Goal: Task Accomplishment & Management: Manage account settings

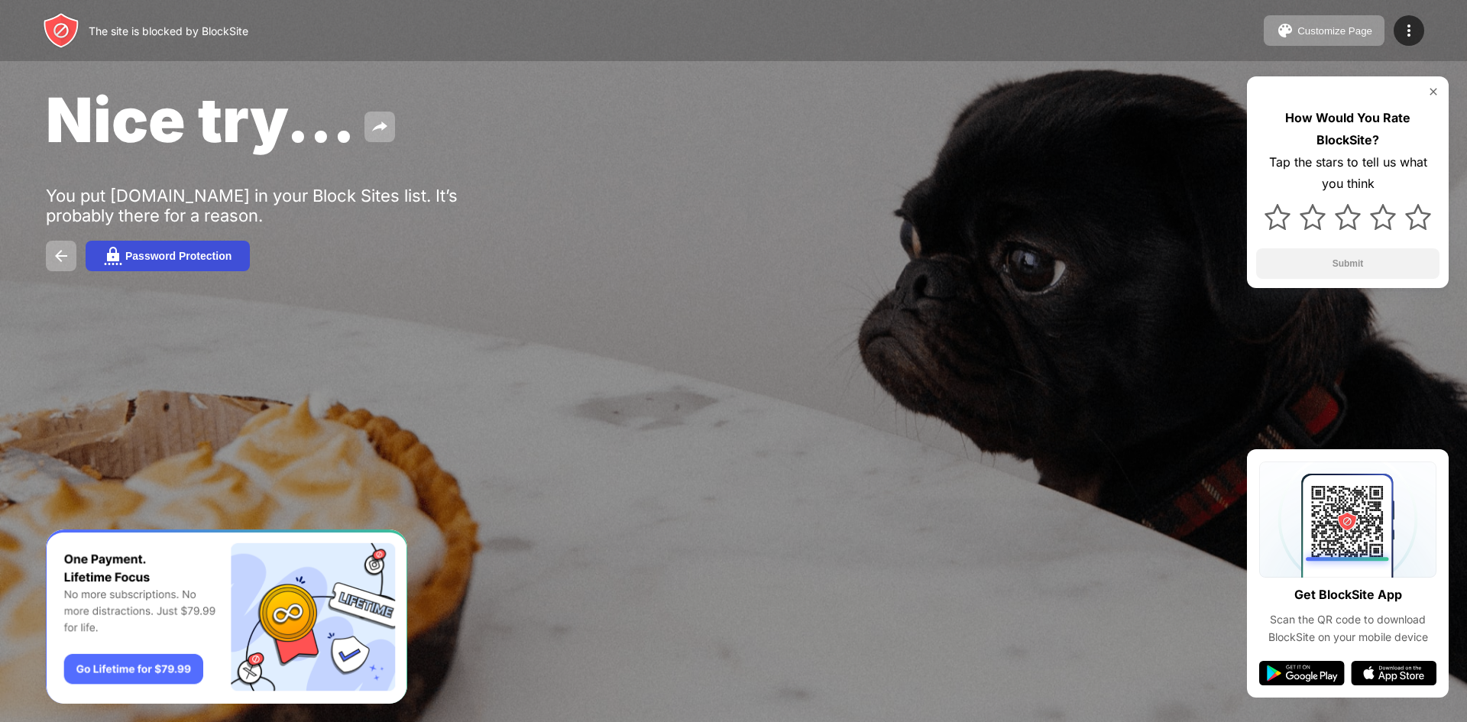
click at [151, 251] on div "Password Protection" at bounding box center [178, 256] width 106 height 12
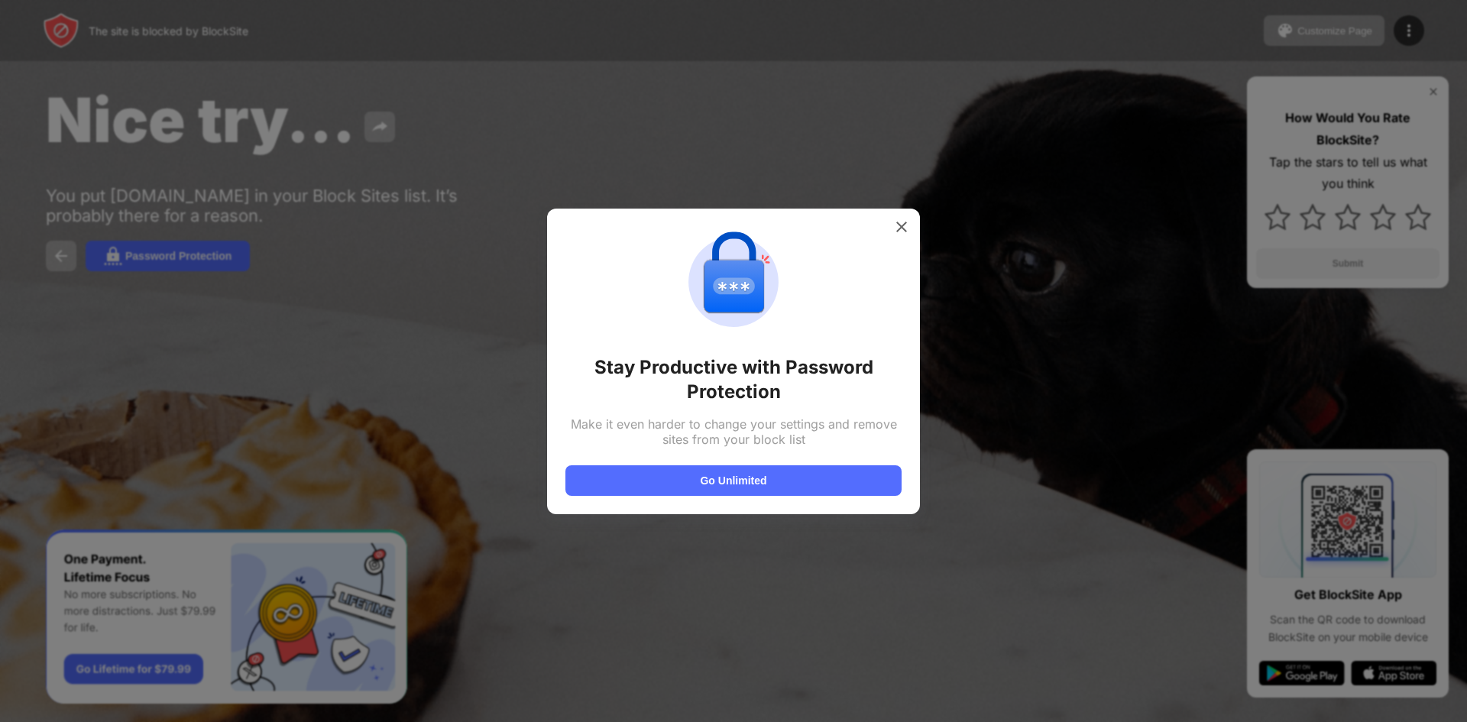
click at [904, 212] on div "Stay Productive with Password Protection Make it even harder to change your set…" at bounding box center [733, 362] width 373 height 306
click at [906, 225] on img at bounding box center [901, 226] width 15 height 15
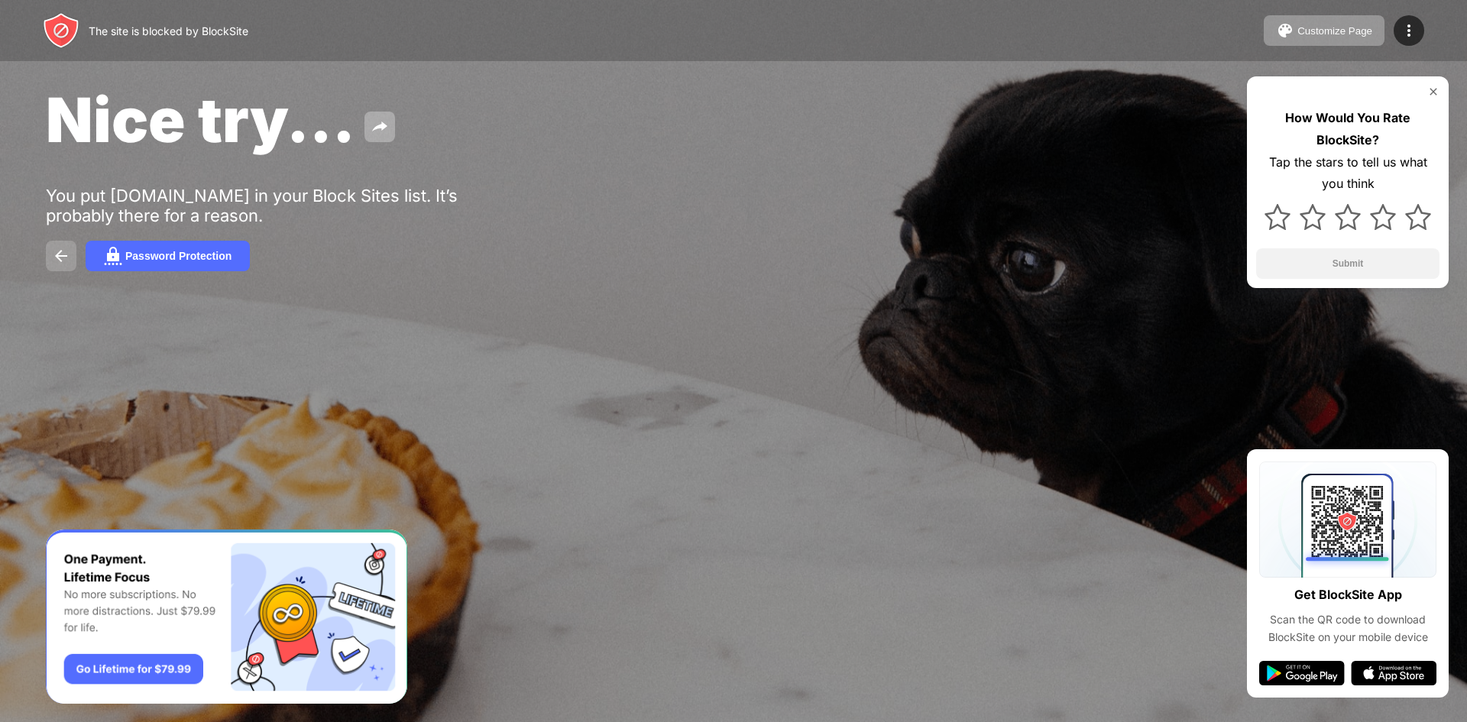
click at [53, 241] on button at bounding box center [61, 256] width 31 height 31
click at [66, 260] on img at bounding box center [61, 256] width 18 height 18
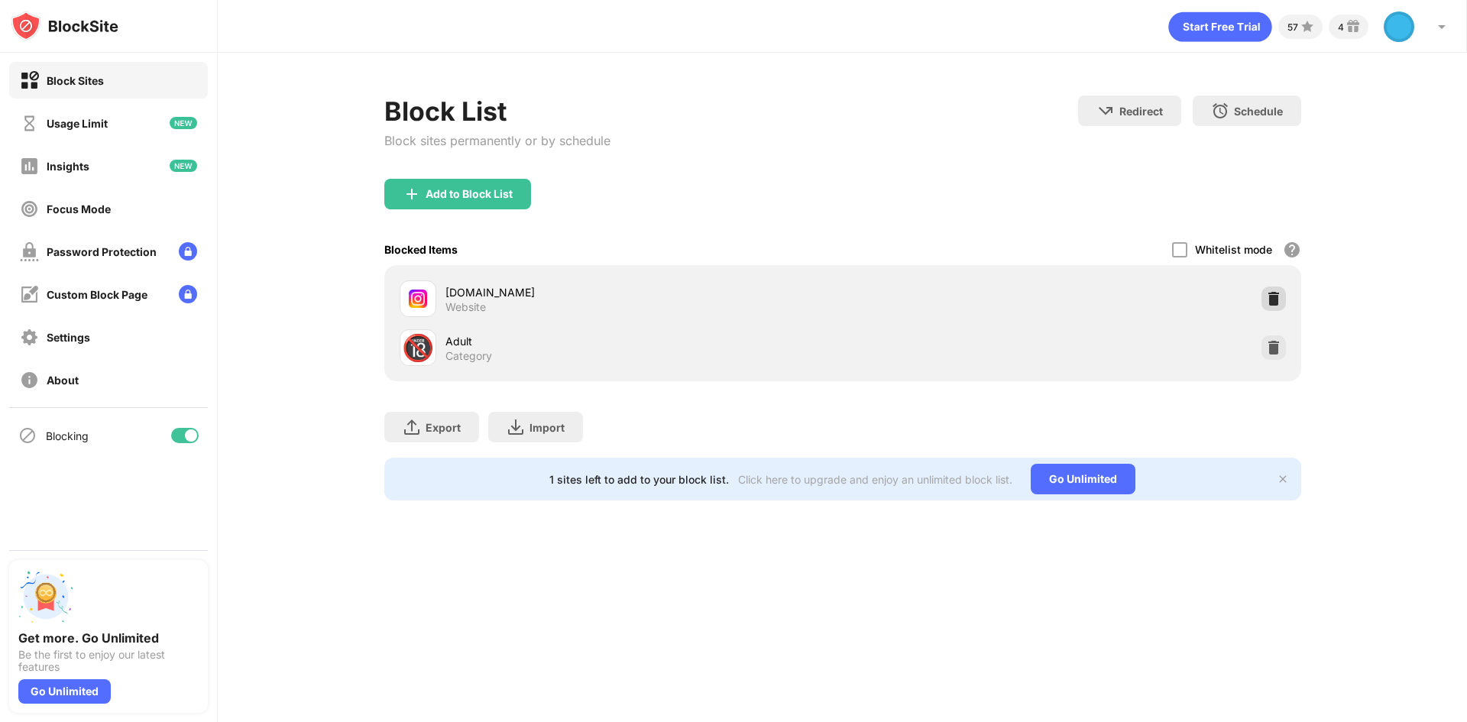
click at [1278, 289] on div at bounding box center [1273, 299] width 24 height 24
